Goal: Task Accomplishment & Management: Use online tool/utility

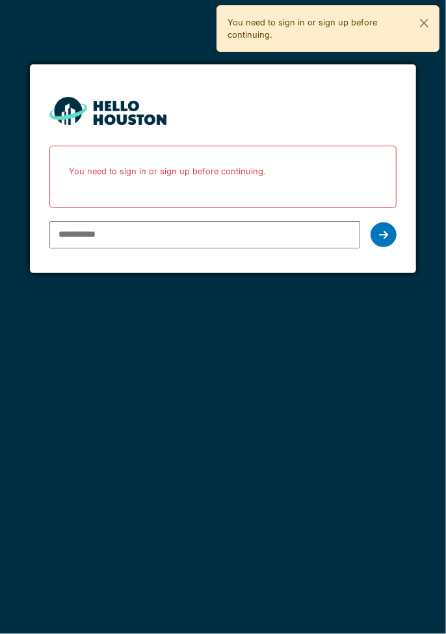
click at [243, 235] on input "email" at bounding box center [204, 234] width 311 height 27
type input "**********"
click at [384, 233] on icon at bounding box center [383, 235] width 9 height 10
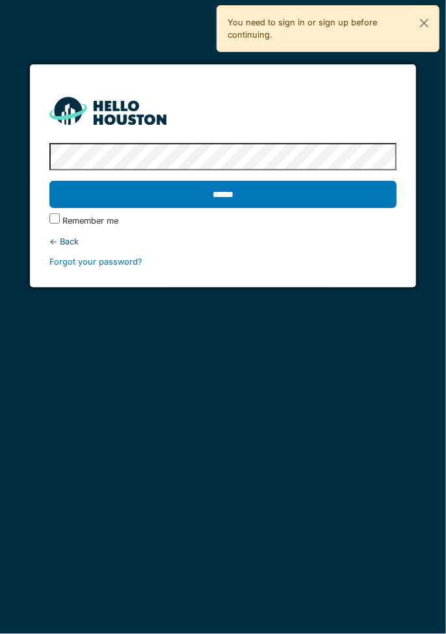
click at [321, 191] on input "******" at bounding box center [222, 194] width 347 height 27
